Goal: Information Seeking & Learning: Find specific fact

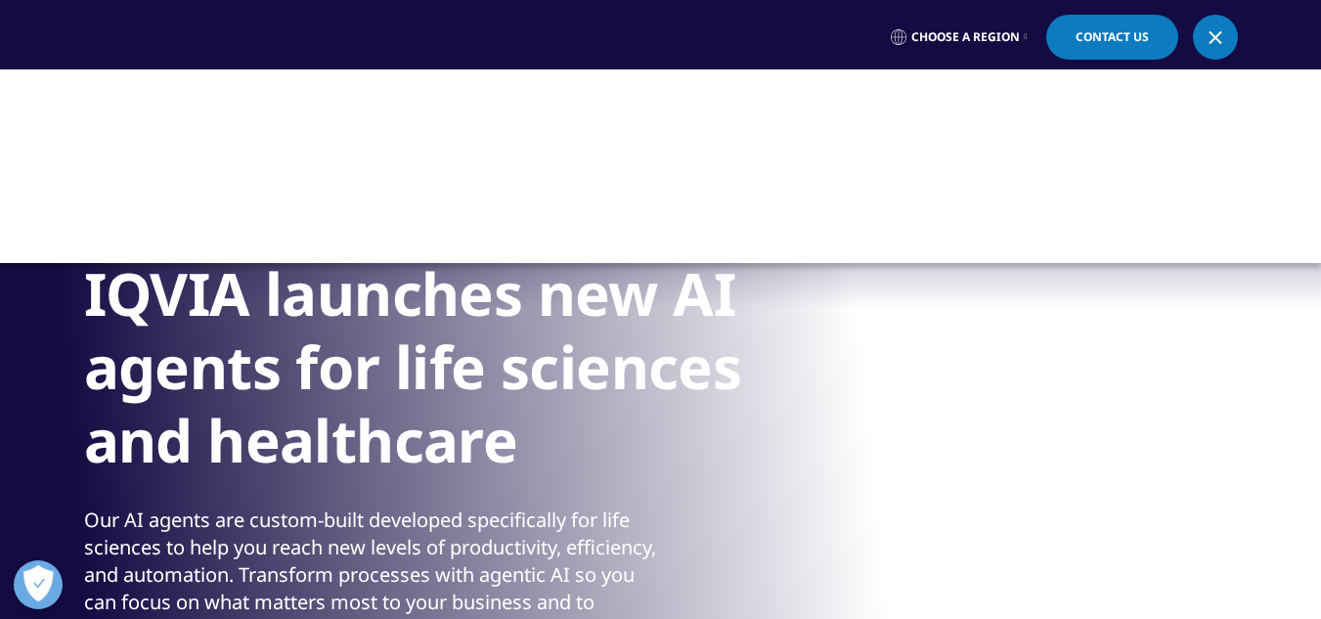
click at [1210, 28] on link at bounding box center [1215, 37] width 45 height 45
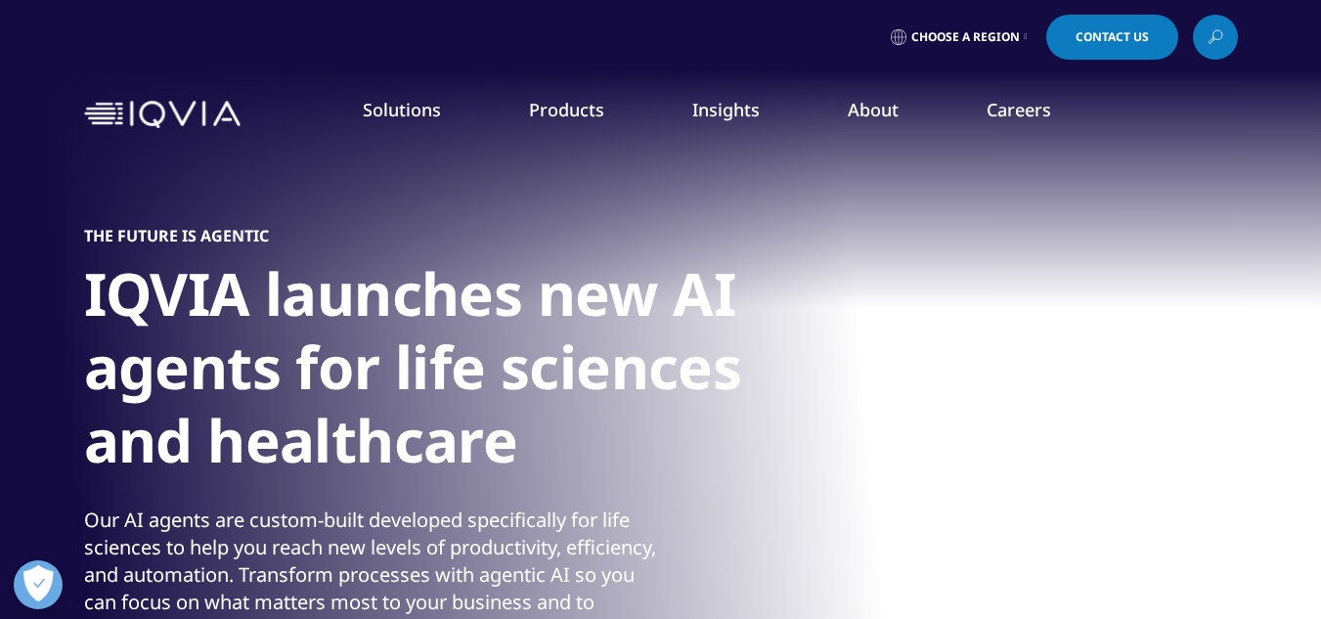
click at [1204, 46] on link at bounding box center [1215, 37] width 45 height 45
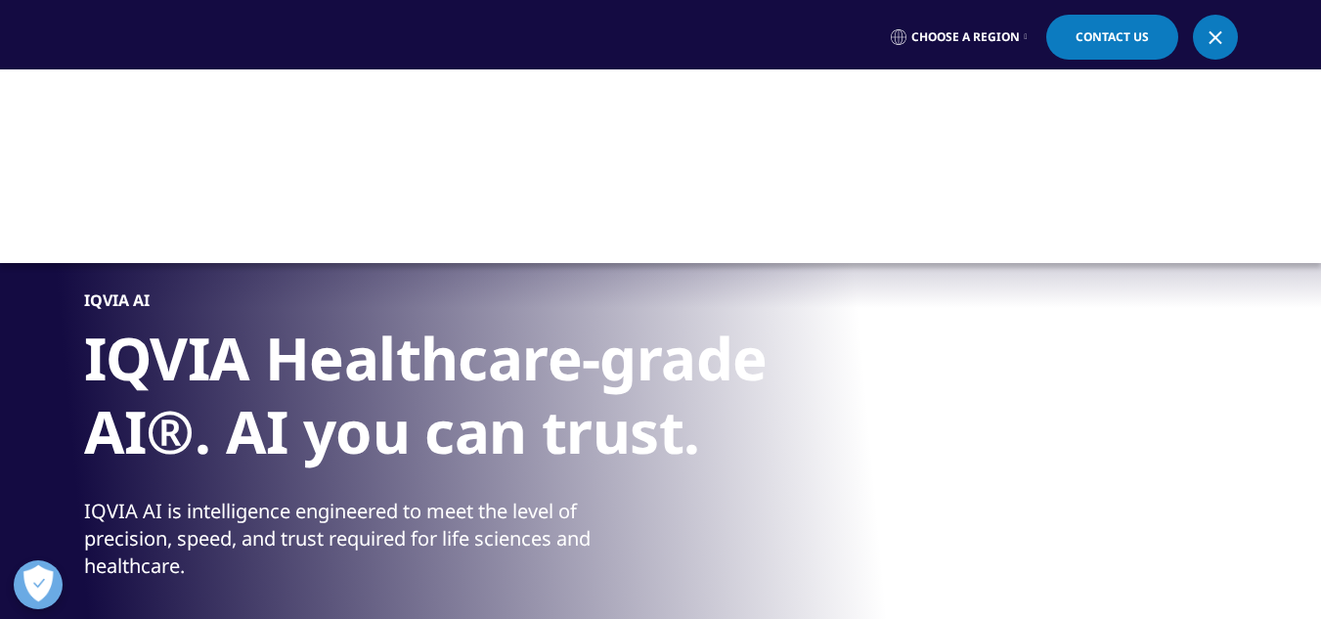
click at [988, 123] on div at bounding box center [660, 166] width 1321 height 194
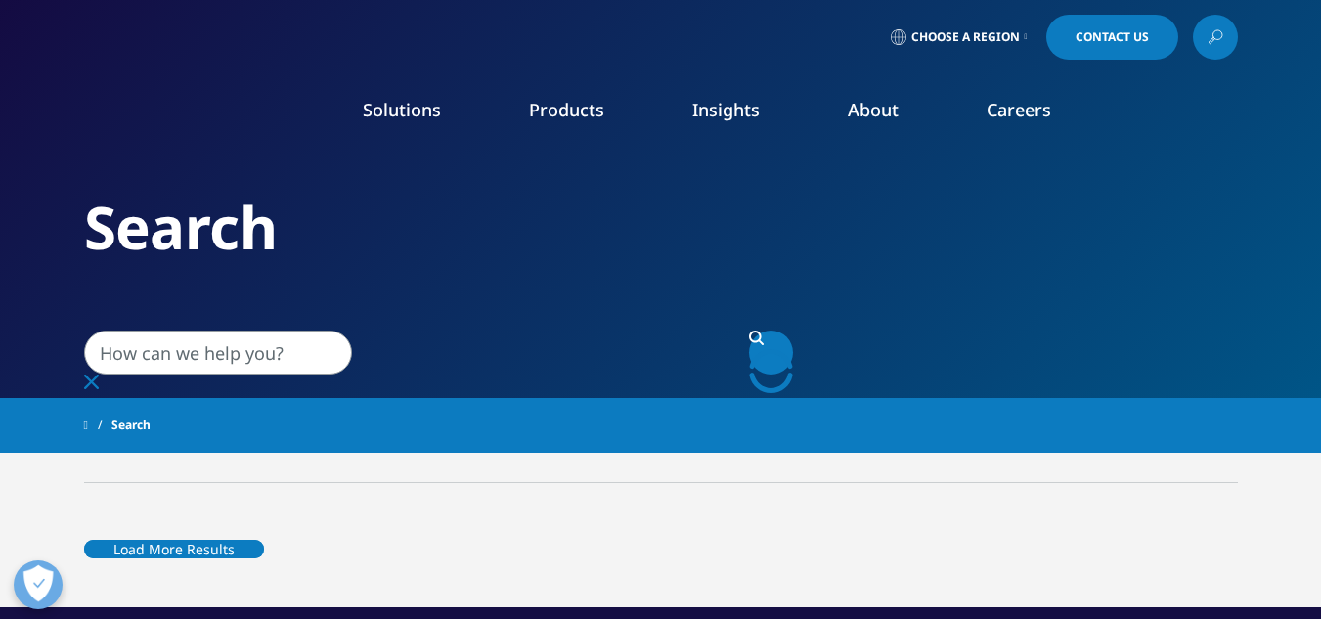
type input "cual es la diferencia entre una macromolecula y particula"
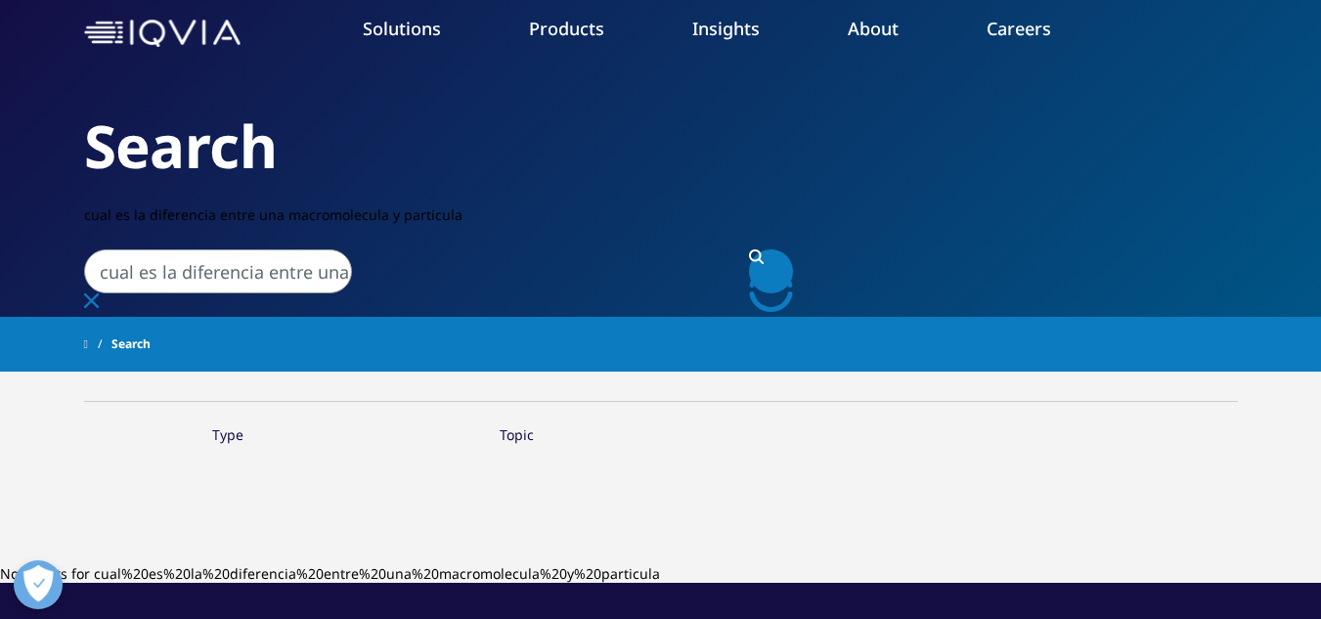
scroll to position [104, 0]
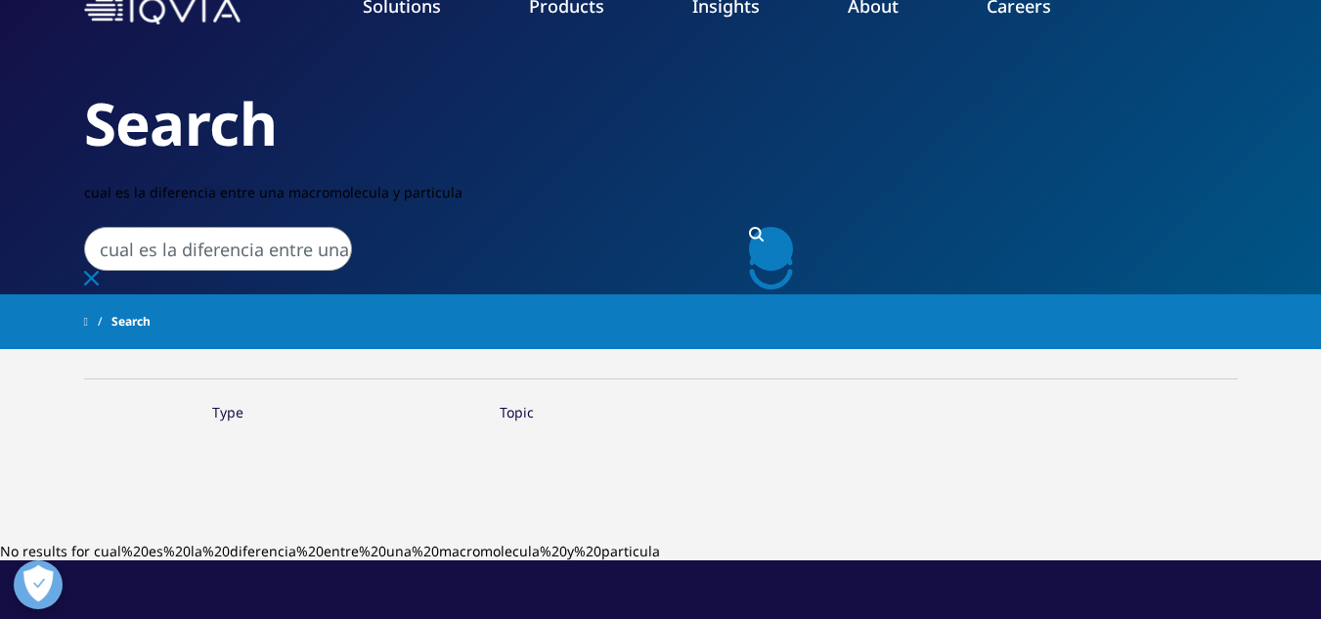
click at [775, 227] on link "Search Loading" at bounding box center [771, 249] width 44 height 44
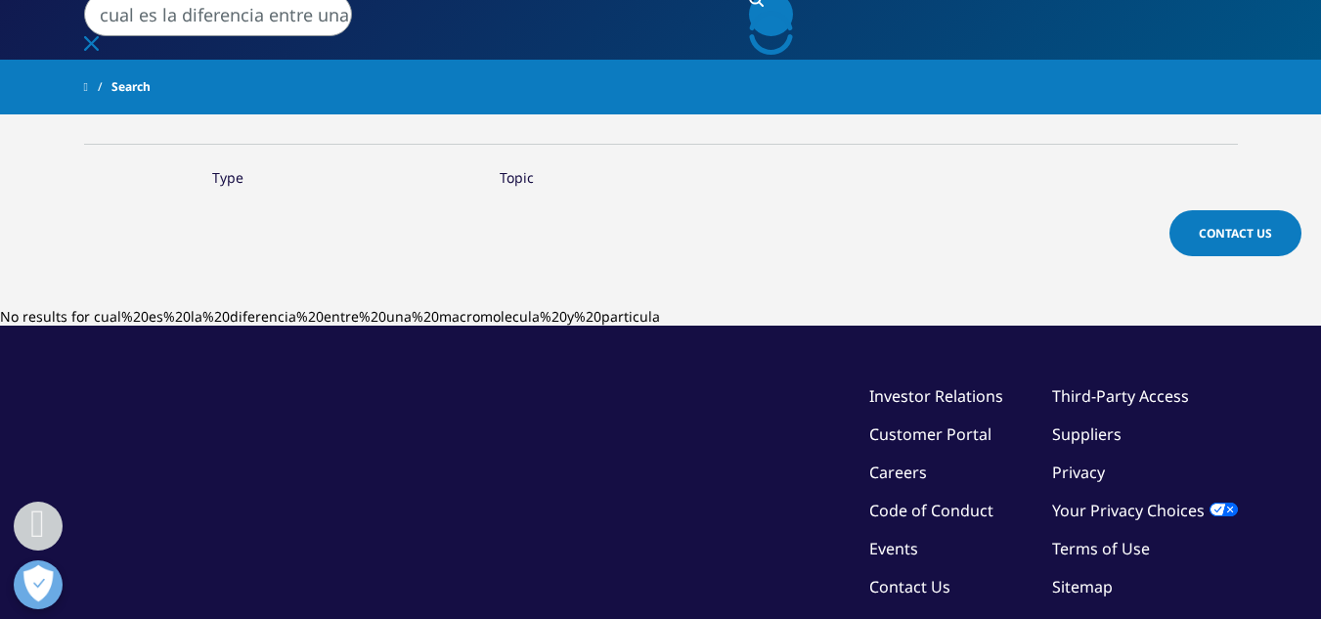
scroll to position [343, 0]
